Goal: Book appointment/travel/reservation

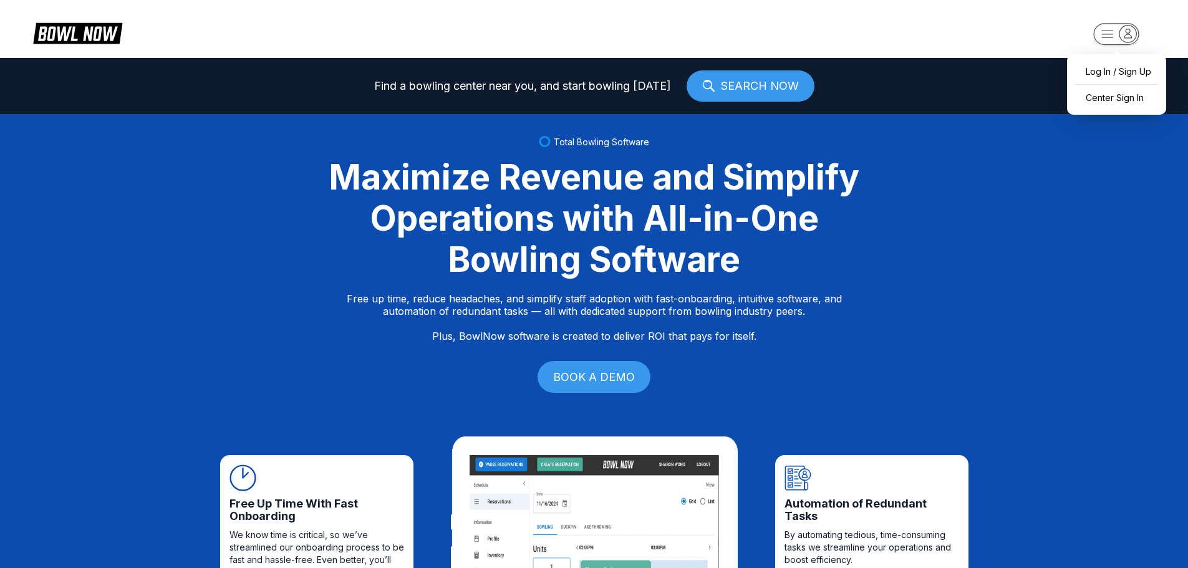
click at [1101, 33] on rect "button" at bounding box center [1116, 34] width 46 height 22
click at [1113, 95] on div "Center Sign In" at bounding box center [1116, 98] width 87 height 22
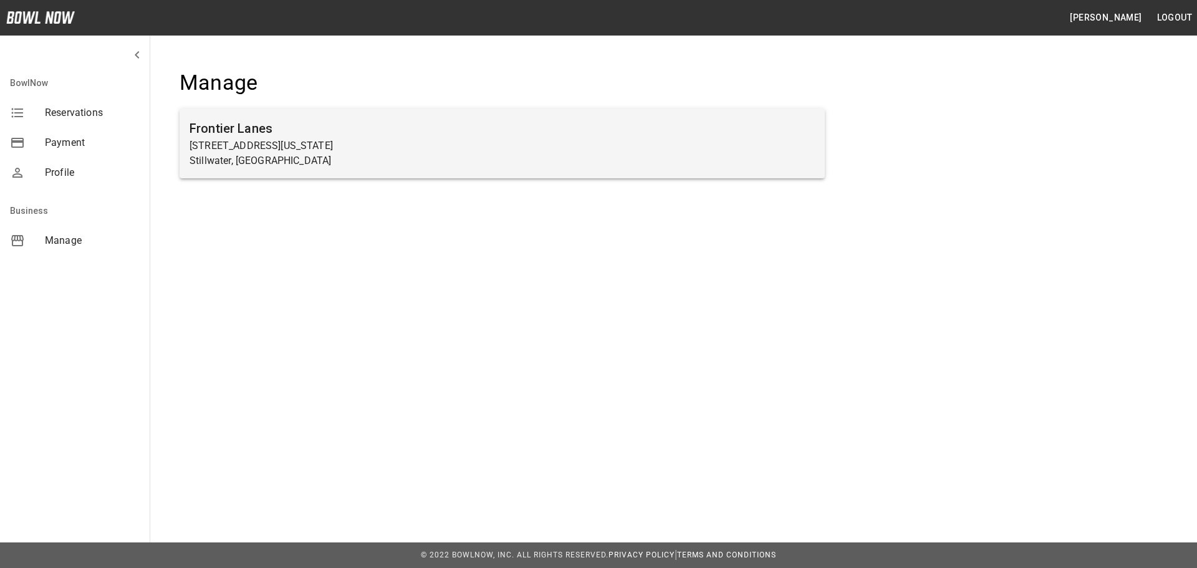
click at [231, 140] on p "[STREET_ADDRESS][US_STATE]" at bounding box center [503, 145] width 626 height 15
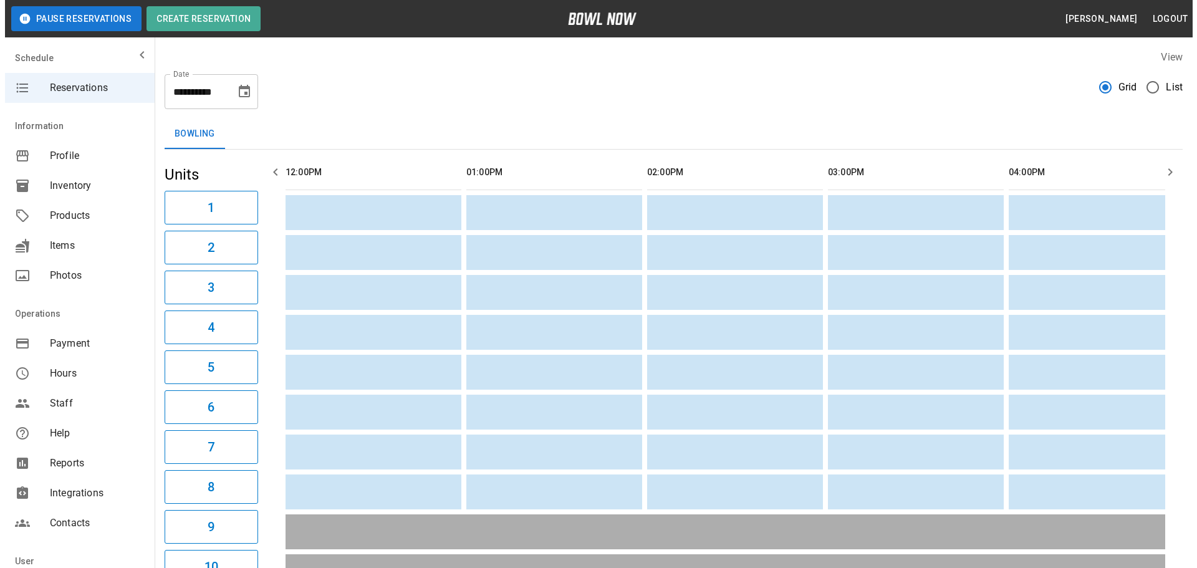
scroll to position [0, 904]
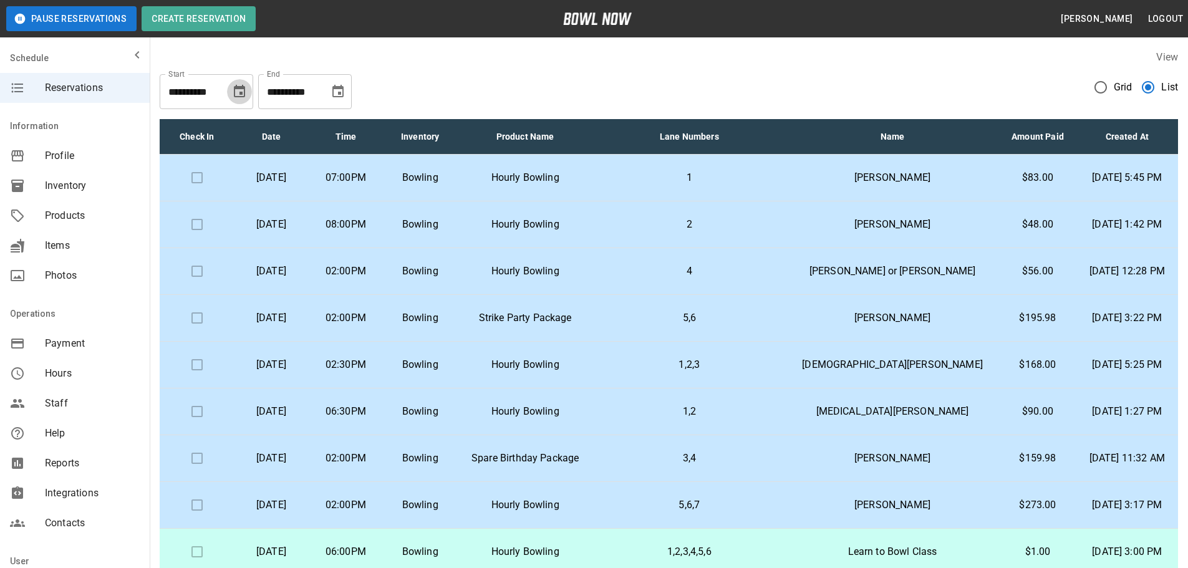
click at [234, 89] on icon "Choose date, selected date is Sep 27, 2025" at bounding box center [239, 91] width 15 height 15
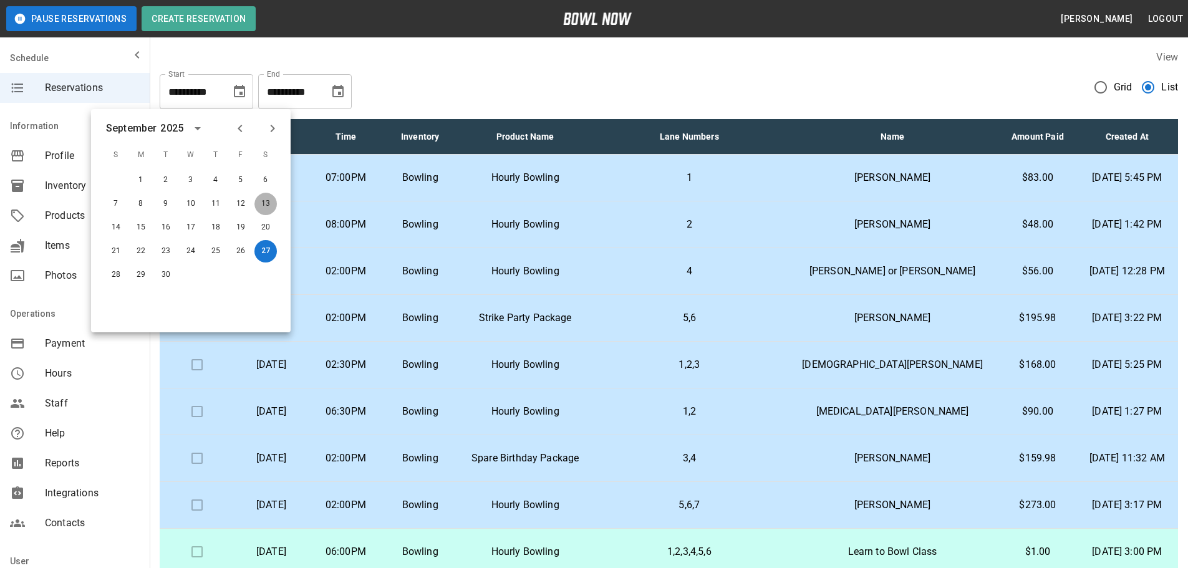
click at [264, 203] on button "13" at bounding box center [265, 204] width 22 height 22
type input "**********"
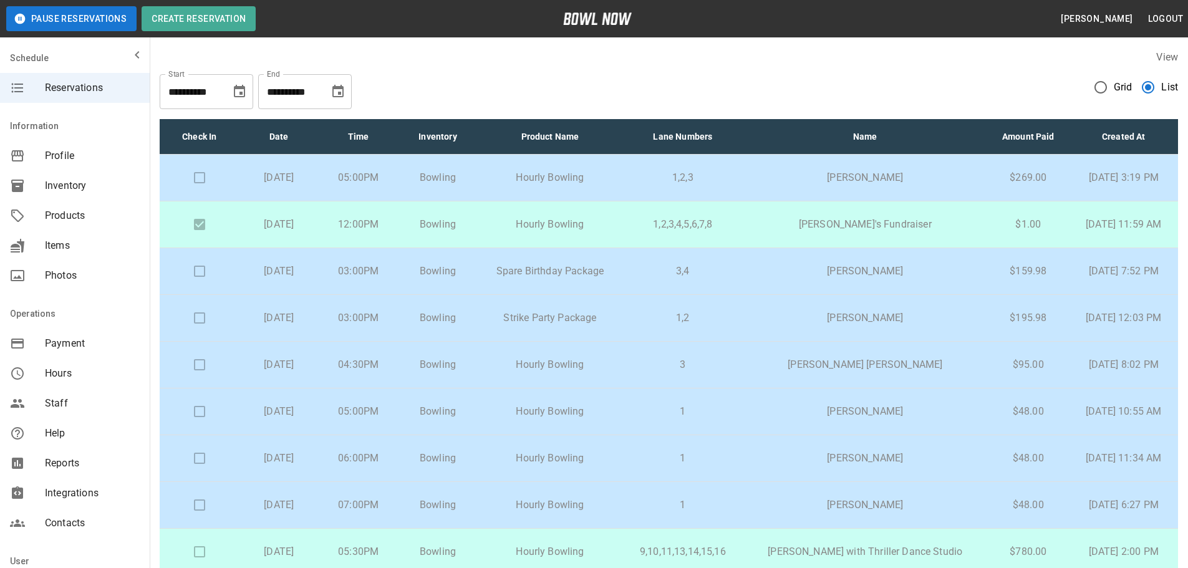
click at [880, 410] on p "Parker Butler" at bounding box center [865, 411] width 224 height 15
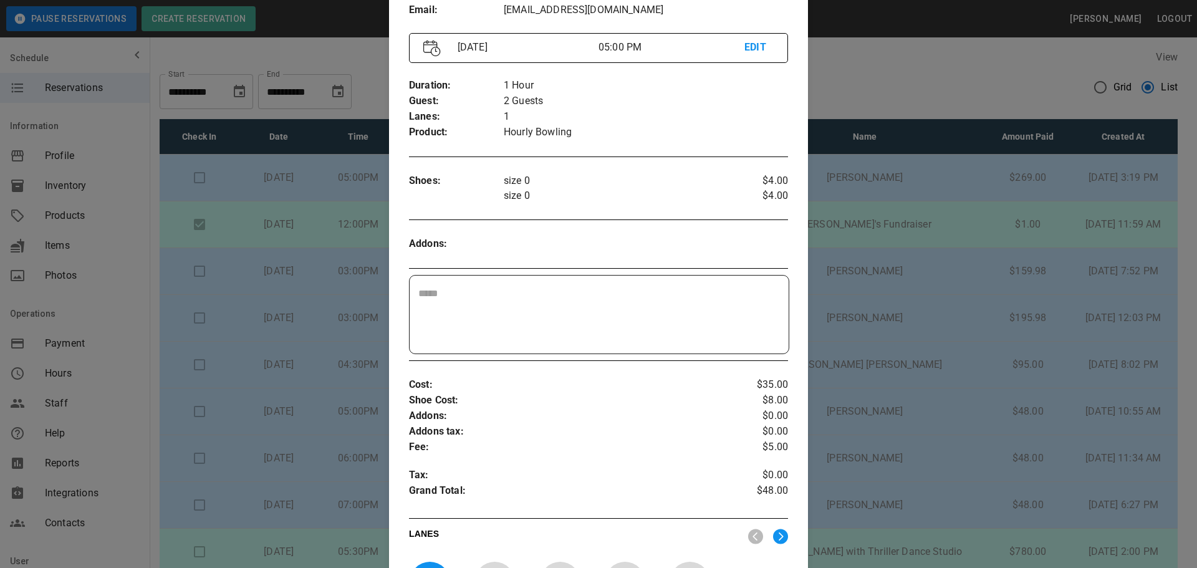
scroll to position [145, 0]
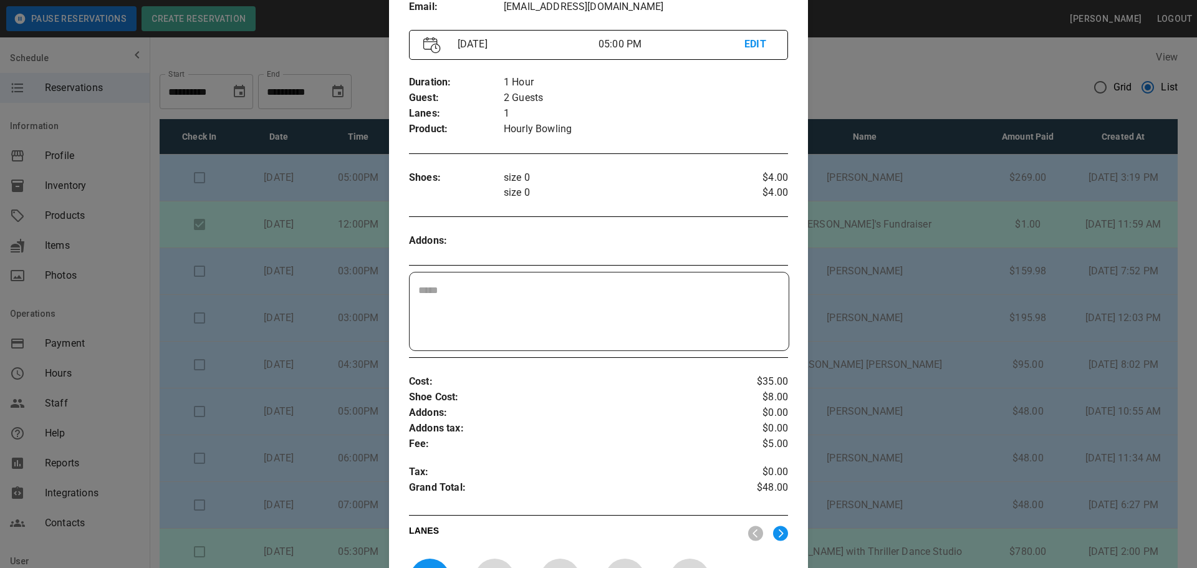
click at [877, 84] on div at bounding box center [598, 284] width 1197 height 568
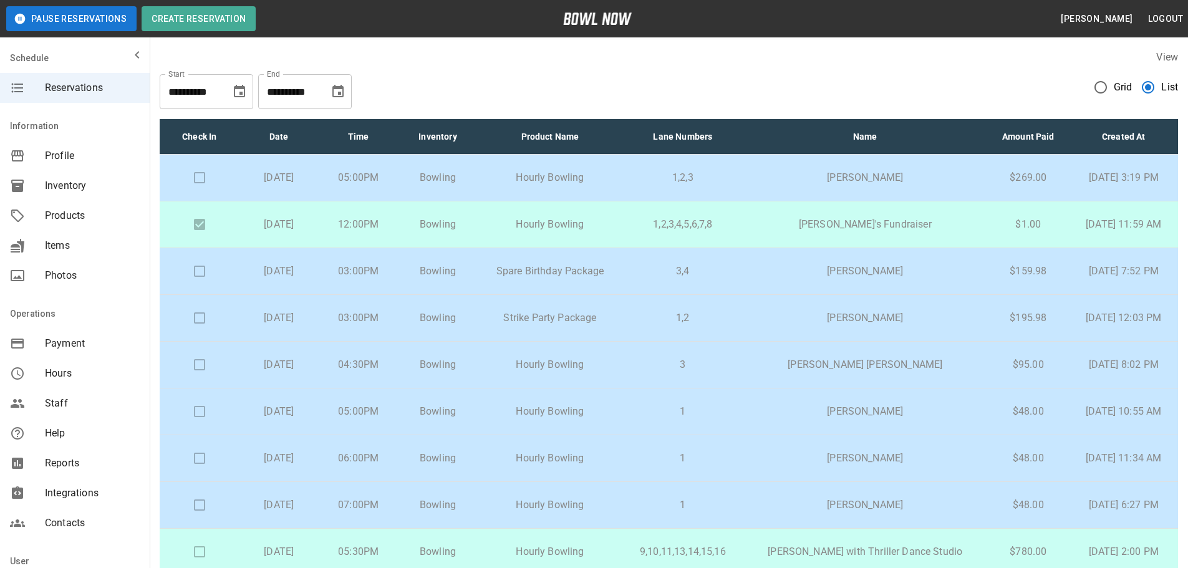
click at [880, 454] on p "Alexis Hendrix" at bounding box center [865, 458] width 224 height 15
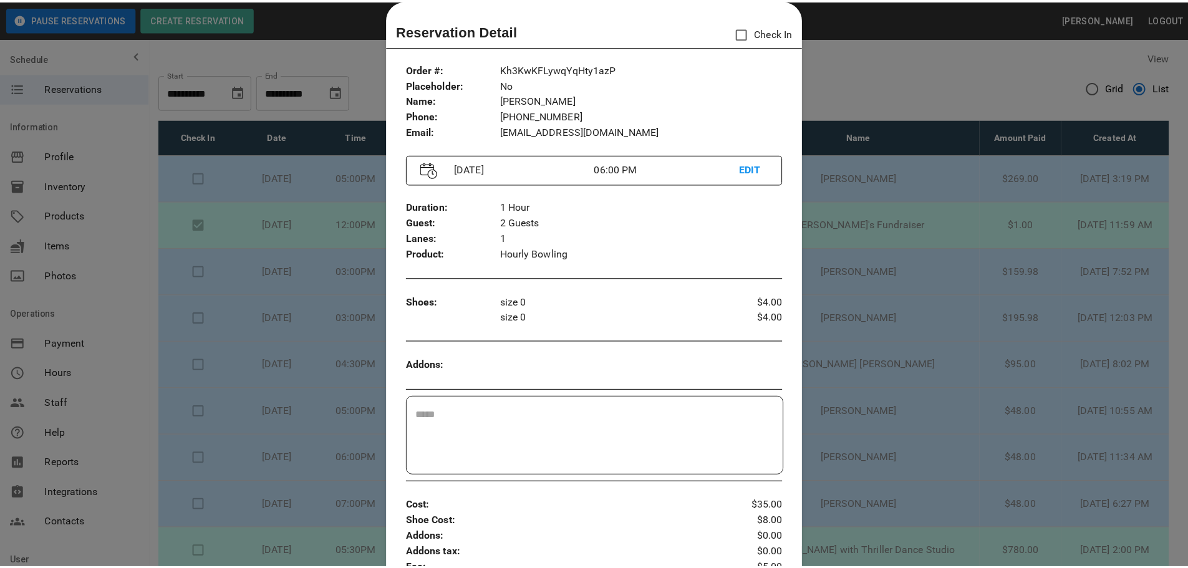
scroll to position [82, 0]
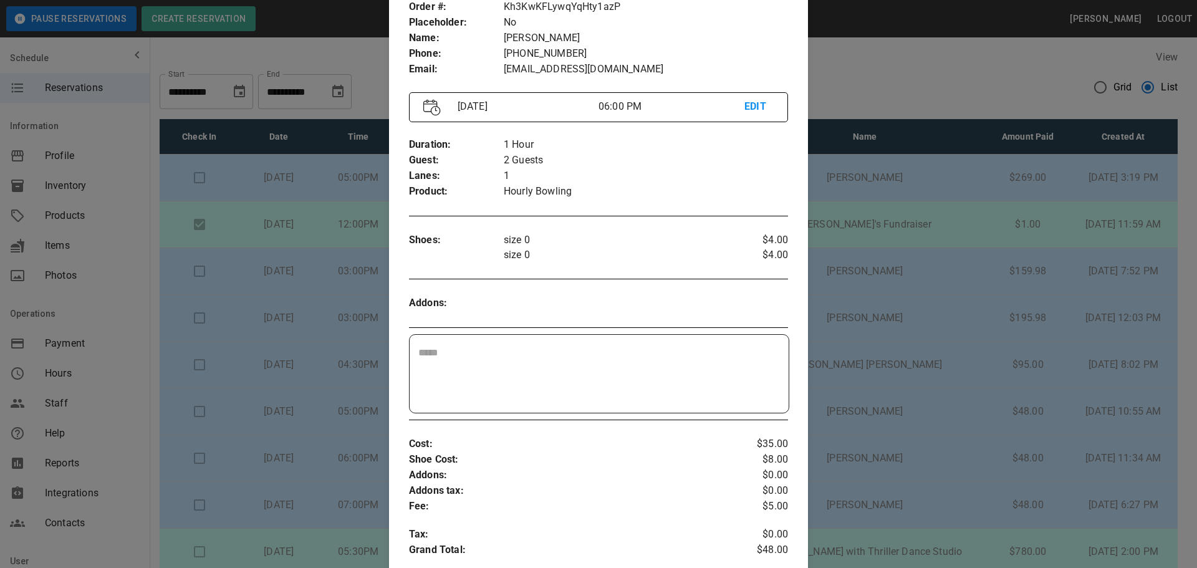
click at [950, 241] on div at bounding box center [598, 284] width 1197 height 568
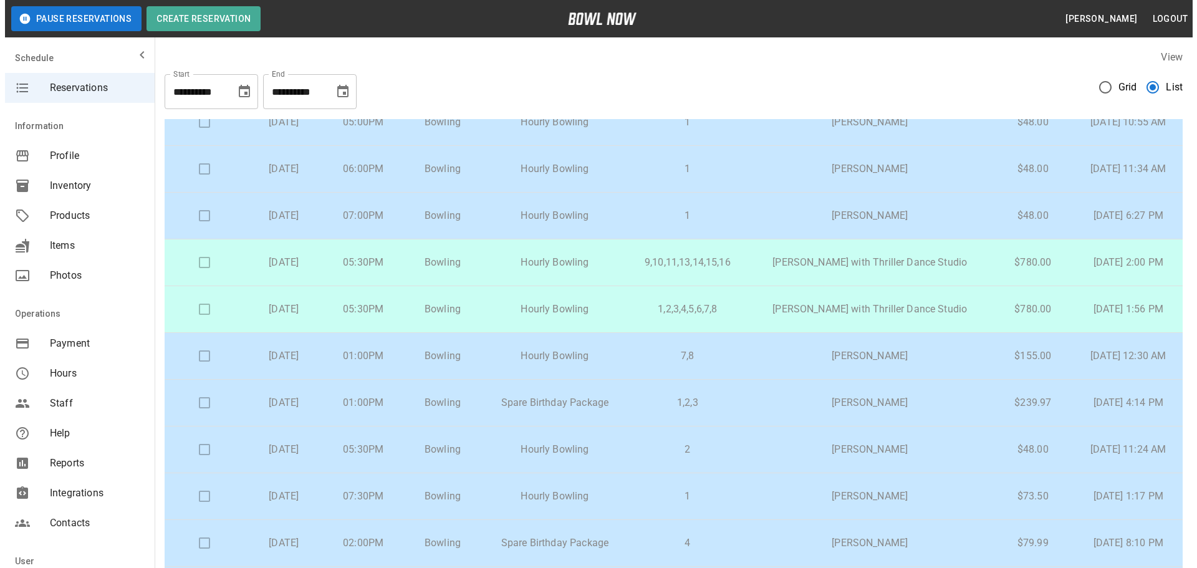
scroll to position [312, 0]
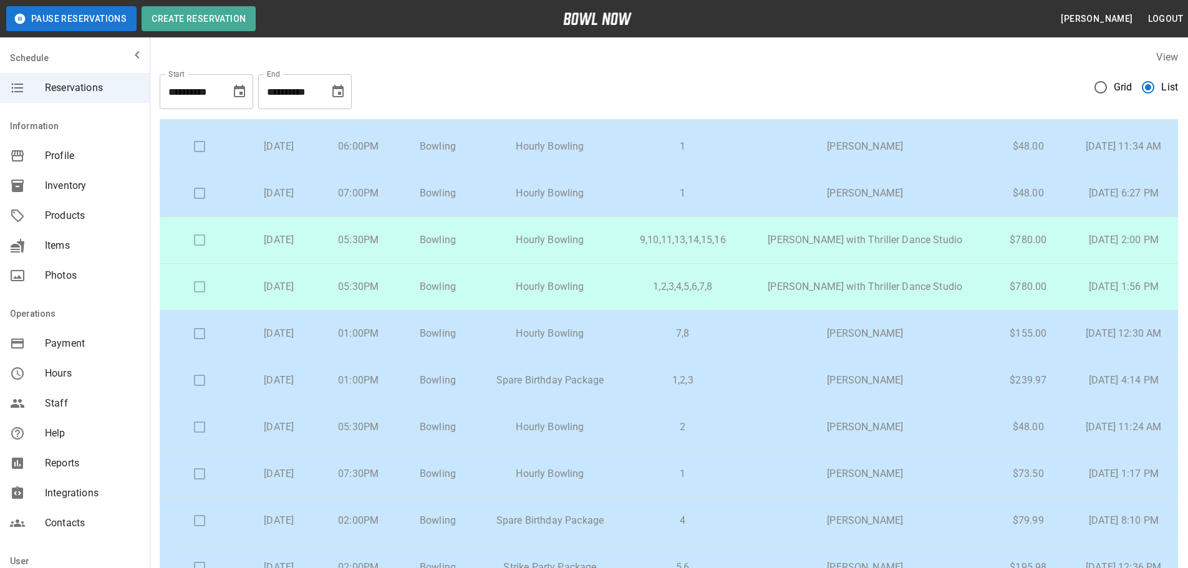
click at [871, 476] on p "Kelly Dickinson" at bounding box center [865, 473] width 224 height 15
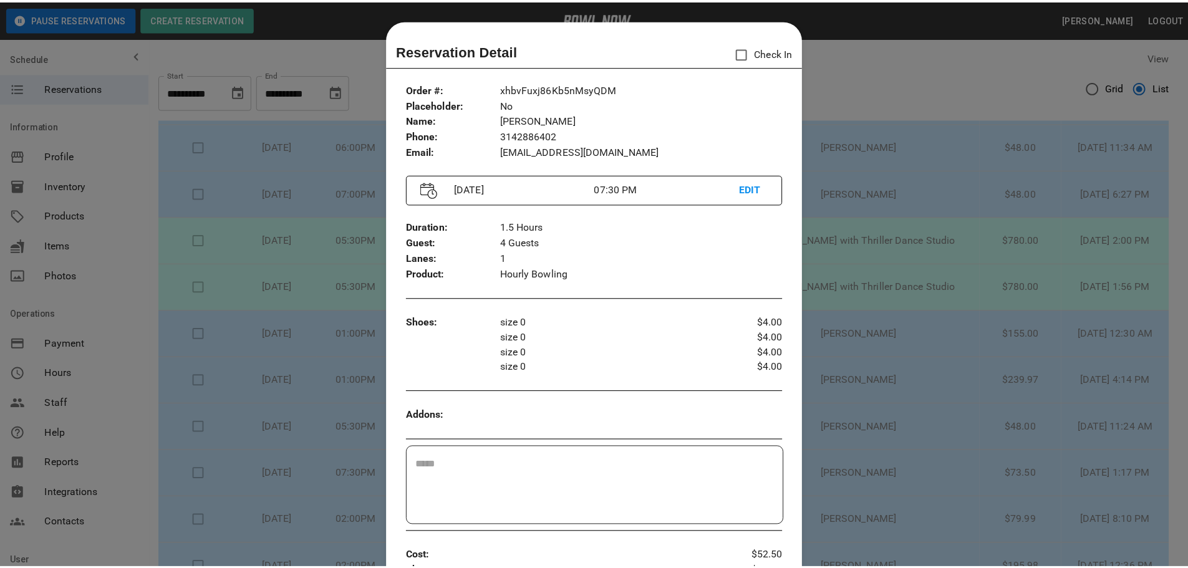
scroll to position [20, 0]
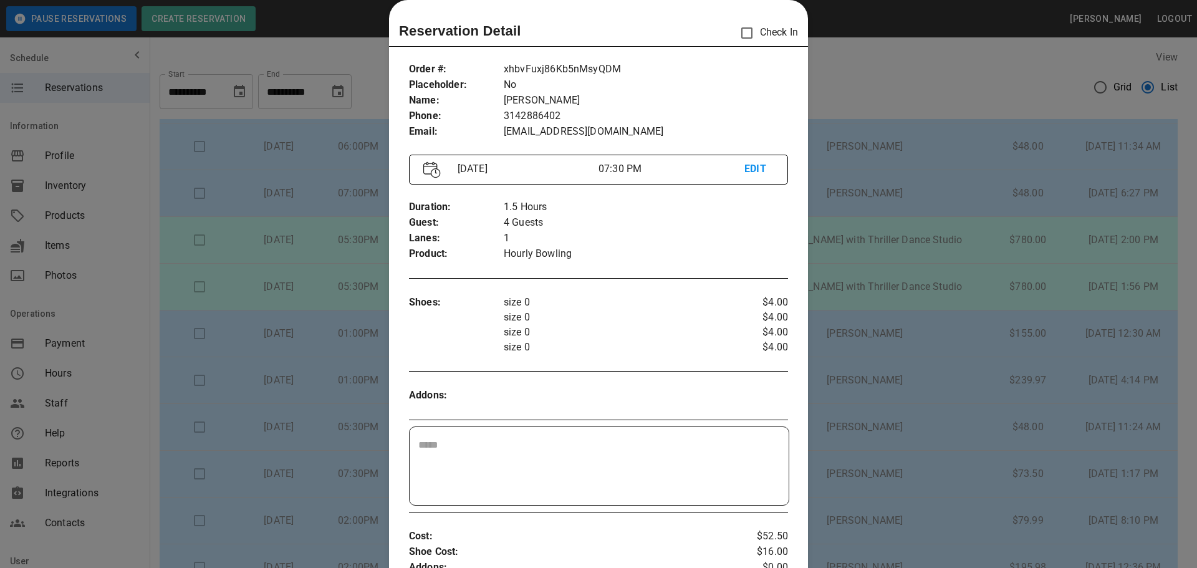
click at [977, 443] on div at bounding box center [598, 284] width 1197 height 568
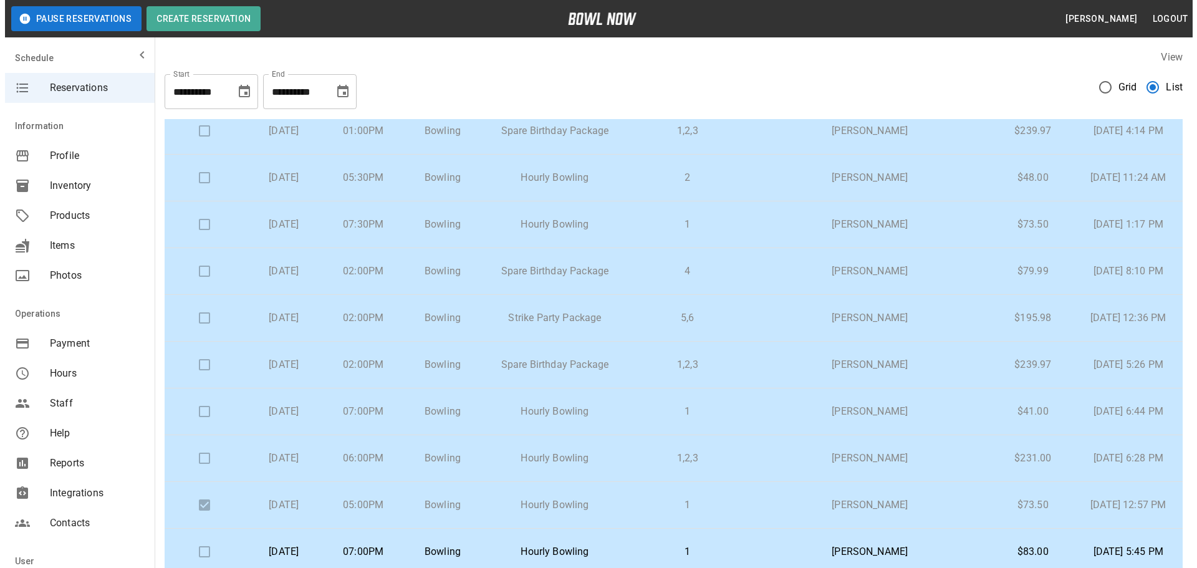
scroll to position [624, 0]
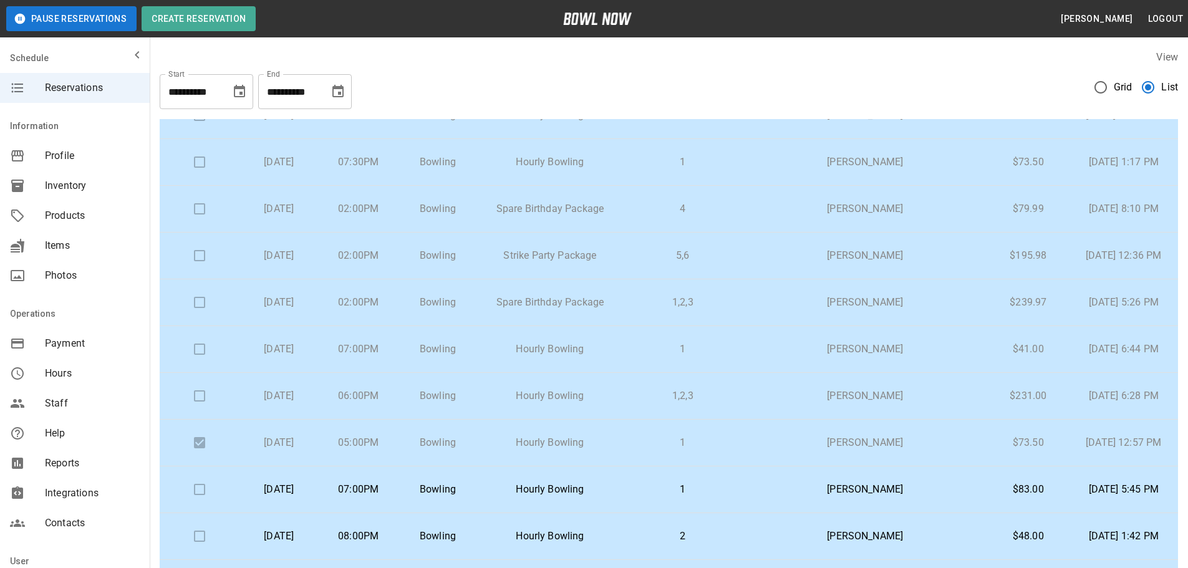
click at [889, 442] on p "Rob Hamill" at bounding box center [865, 442] width 224 height 15
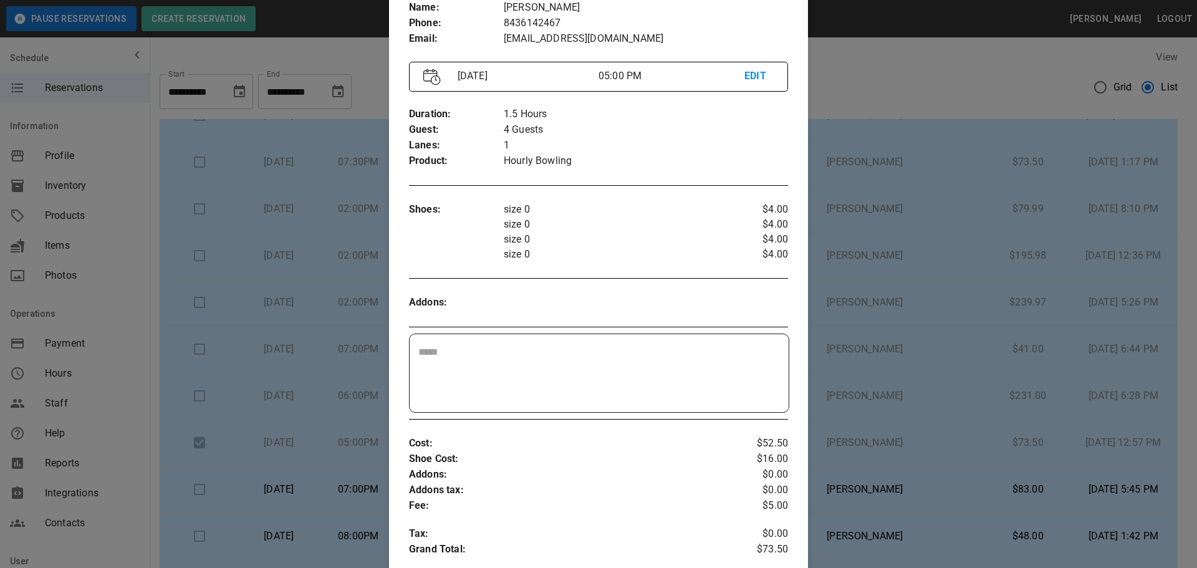
scroll to position [145, 0]
